Goal: Task Accomplishment & Management: Manage account settings

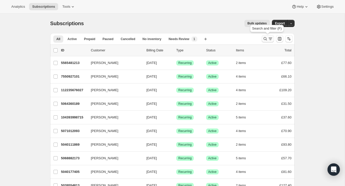
click at [265, 38] on icon "Search and filter results" at bounding box center [265, 38] width 3 height 3
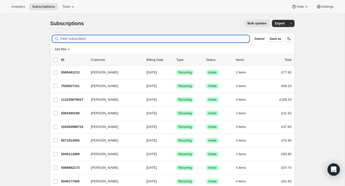
click at [188, 38] on input "Filter subscribers" at bounding box center [154, 38] width 189 height 7
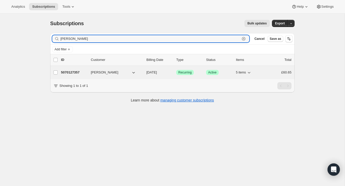
type input "[PERSON_NAME]"
click at [116, 70] on button "[PERSON_NAME]" at bounding box center [113, 72] width 51 height 8
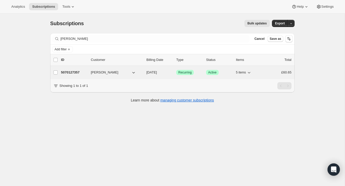
click at [105, 72] on span "[PERSON_NAME]" at bounding box center [105, 72] width 28 height 5
click at [78, 70] on p "5070127357" at bounding box center [74, 72] width 26 height 5
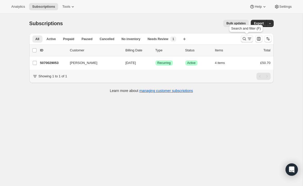
click at [244, 37] on icon "Search and filter results" at bounding box center [244, 38] width 5 height 5
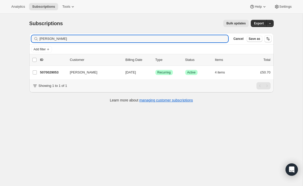
drag, startPoint x: 79, startPoint y: 39, endPoint x: 21, endPoint y: 37, distance: 58.2
click at [21, 37] on div "Subscriptions. This page is ready Subscriptions Bulk updates More actions Bulk …" at bounding box center [151, 107] width 303 height 186
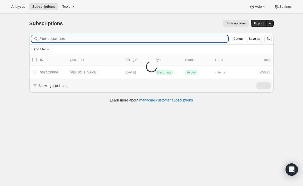
click at [45, 39] on input "Filter subscribers" at bounding box center [134, 38] width 189 height 7
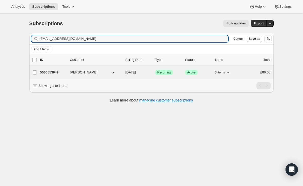
type input "steveandtor@talktalk.net"
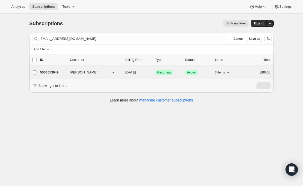
click at [59, 71] on p "5066653949" at bounding box center [53, 72] width 26 height 5
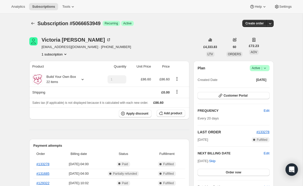
click at [256, 67] on span "Active |" at bounding box center [260, 68] width 16 height 5
click at [253, 87] on span "Cancel subscription" at bounding box center [258, 87] width 29 height 4
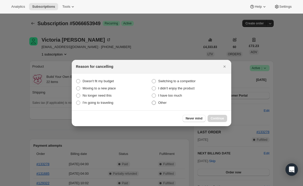
click at [154, 103] on span ":rbv:" at bounding box center [154, 103] width 4 height 4
click at [152, 101] on input "Other" at bounding box center [152, 101] width 0 height 0
radio input "true"
click at [219, 117] on span "Continue" at bounding box center [217, 119] width 13 height 4
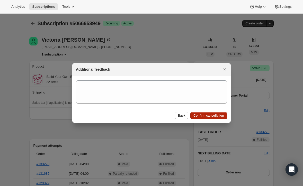
click at [215, 115] on span "Confirm cancellation" at bounding box center [208, 116] width 31 height 4
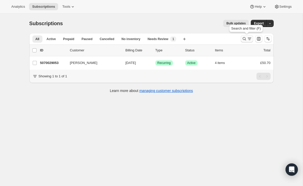
click at [244, 37] on icon "Search and filter results" at bounding box center [244, 38] width 5 height 5
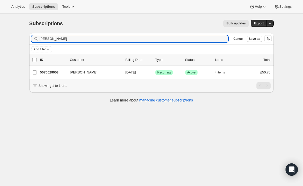
drag, startPoint x: 66, startPoint y: 40, endPoint x: 37, endPoint y: 38, distance: 30.0
click at [36, 38] on div "misha hudson Clear" at bounding box center [129, 38] width 197 height 7
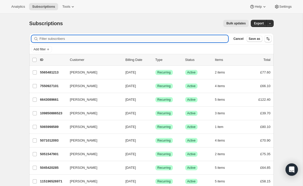
click at [52, 39] on input "Filter subscribers" at bounding box center [134, 38] width 189 height 7
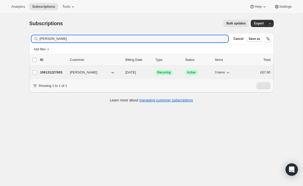
type input "mal Fenton"
click at [55, 72] on p "106131227003" at bounding box center [53, 72] width 26 height 5
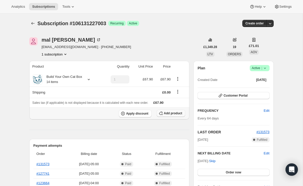
click at [167, 113] on span "Add product" at bounding box center [173, 113] width 18 height 4
click at [90, 79] on icon at bounding box center [88, 79] width 5 height 5
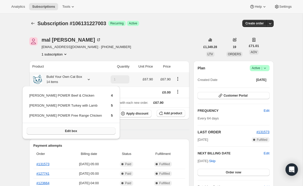
click at [79, 130] on button "Edit box" at bounding box center [71, 131] width 89 height 7
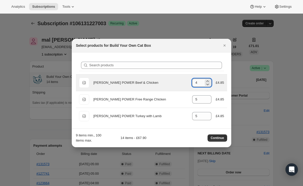
drag, startPoint x: 194, startPoint y: 83, endPoint x: 197, endPoint y: 83, distance: 2.8
click at [197, 83] on input "4" at bounding box center [198, 83] width 12 height 8
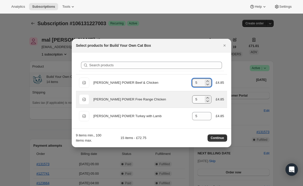
type input "5"
drag, startPoint x: 194, startPoint y: 100, endPoint x: 198, endPoint y: 100, distance: 3.6
click at [198, 100] on input "5" at bounding box center [198, 99] width 12 height 8
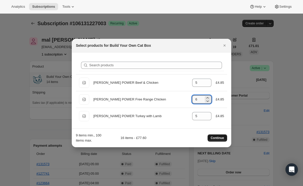
type input "6"
click at [220, 136] on span "Continue" at bounding box center [217, 138] width 13 height 4
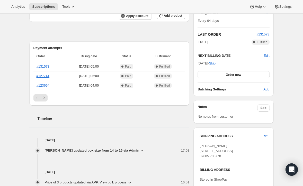
scroll to position [107, 0]
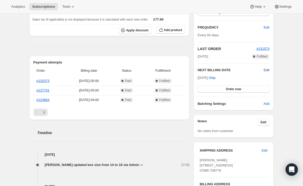
click at [267, 69] on span "Edit" at bounding box center [267, 70] width 6 height 5
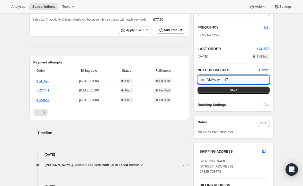
click at [228, 79] on input "2025-08-23" at bounding box center [234, 79] width 72 height 9
type input "2025-08-20"
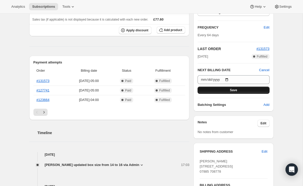
click at [231, 88] on button "Save" at bounding box center [234, 90] width 72 height 7
